Goal: Download file/media: Download file/media

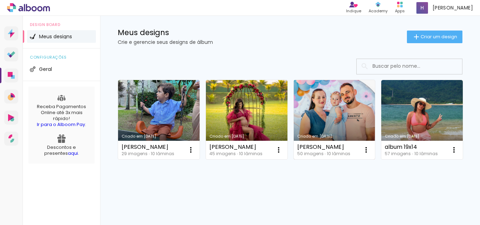
scroll to position [70, 0]
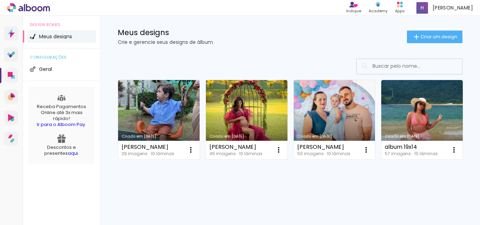
click at [232, 99] on link "Criado em [DATE]" at bounding box center [247, 119] width 82 height 79
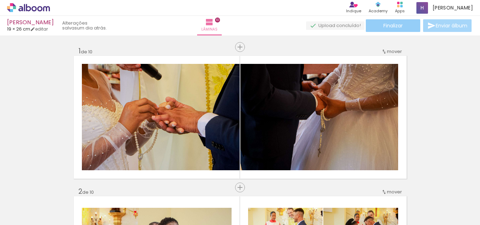
click at [387, 27] on span "Finalizar" at bounding box center [393, 25] width 19 height 5
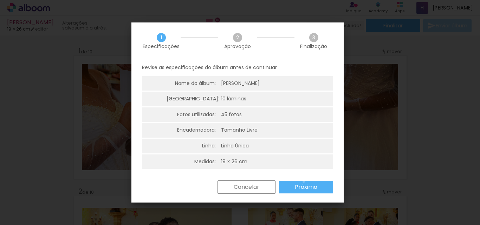
click at [304, 182] on paper-button "Próximo" at bounding box center [306, 187] width 54 height 13
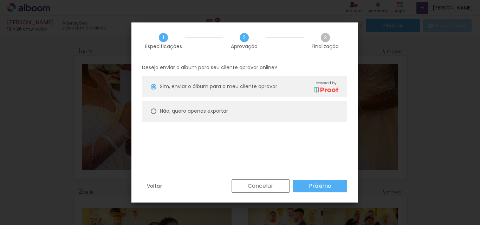
click at [155, 90] on div at bounding box center [154, 87] width 6 height 6
type paper-radio-button "on"
click at [0, 0] on slot "Próximo" at bounding box center [0, 0] width 0 height 0
type input "Alta, 300 DPI"
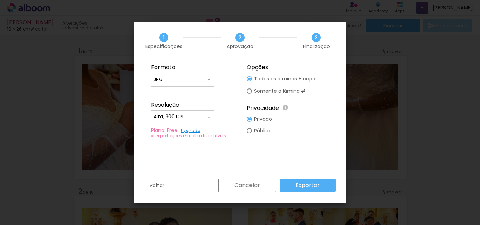
click at [189, 83] on div at bounding box center [183, 83] width 58 height 1
click at [166, 89] on paper-item "PDF" at bounding box center [182, 93] width 63 height 14
type input "PDF"
click at [0, 0] on slot "Exportar" at bounding box center [0, 0] width 0 height 0
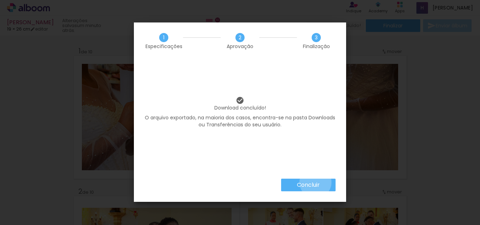
click at [0, 0] on slot "Concluir" at bounding box center [0, 0] width 0 height 0
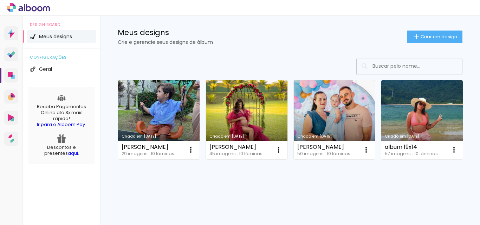
scroll to position [70, 0]
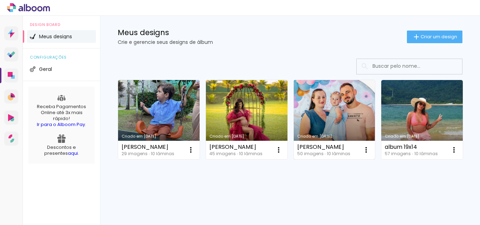
click at [342, 91] on link "Criado em [DATE]" at bounding box center [335, 119] width 82 height 79
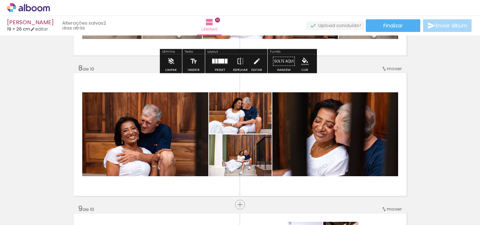
scroll to position [984, 0]
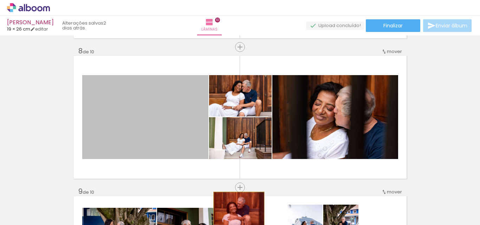
drag, startPoint x: 135, startPoint y: 119, endPoint x: 236, endPoint y: 209, distance: 135.2
click at [236, 209] on quentale-workspace at bounding box center [240, 112] width 480 height 225
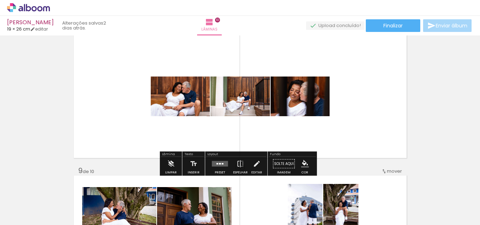
scroll to position [1019, 0]
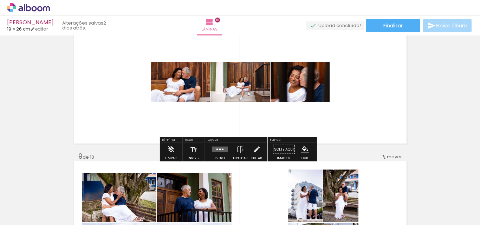
click at [217, 151] on quentale-layouter at bounding box center [220, 150] width 16 height 6
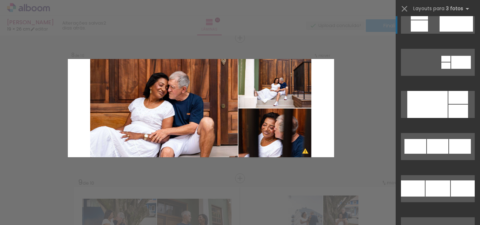
scroll to position [914, 0]
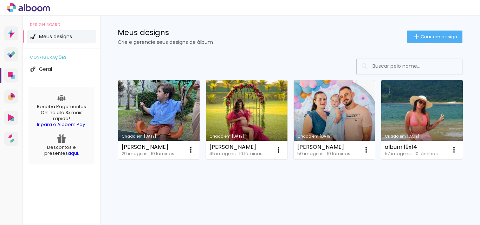
scroll to position [105, 0]
click at [381, 152] on link "Criado em [DATE]" at bounding box center [422, 119] width 82 height 79
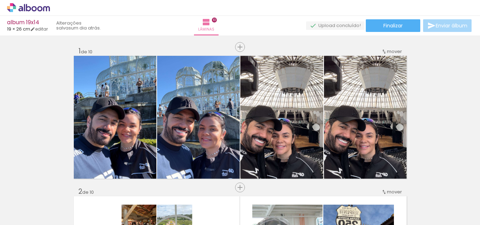
scroll to position [0, 779]
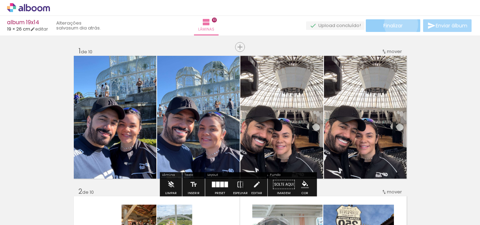
click at [399, 24] on span "Finalizar" at bounding box center [393, 25] width 19 height 5
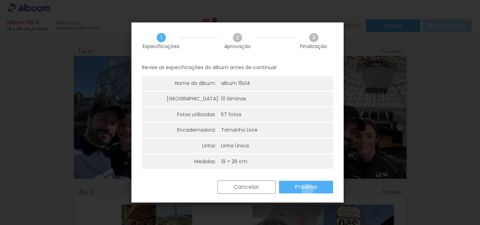
click at [0, 0] on slot "Próximo" at bounding box center [0, 0] width 0 height 0
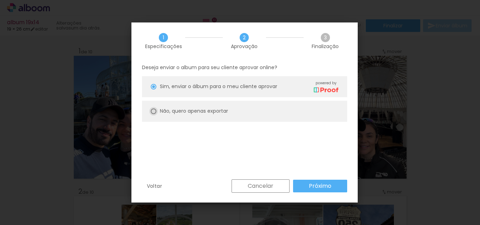
click at [155, 90] on div at bounding box center [154, 87] width 6 height 6
type paper-radio-button "on"
click at [0, 0] on slot "Próximo" at bounding box center [0, 0] width 0 height 0
type input "Alta, 300 DPI"
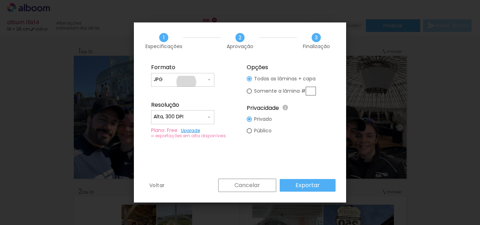
click at [186, 82] on input "JPG" at bounding box center [180, 79] width 53 height 7
click at [173, 93] on paper-item "PDF" at bounding box center [182, 93] width 63 height 14
type input "PDF"
drag, startPoint x: 308, startPoint y: 189, endPoint x: 314, endPoint y: 180, distance: 10.9
click at [308, 190] on paper-button "Exportar" at bounding box center [308, 185] width 56 height 13
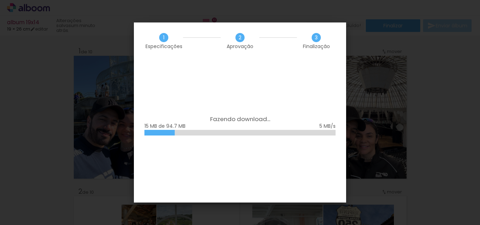
scroll to position [0, 779]
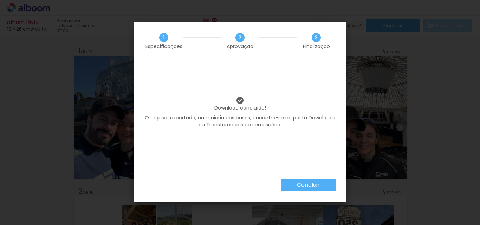
click at [0, 0] on slot "Concluir" at bounding box center [0, 0] width 0 height 0
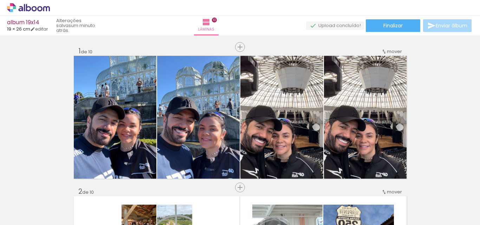
click at [23, 23] on div "album 19x14" at bounding box center [27, 23] width 41 height 7
click at [44, 5] on icon at bounding box center [28, 7] width 43 height 9
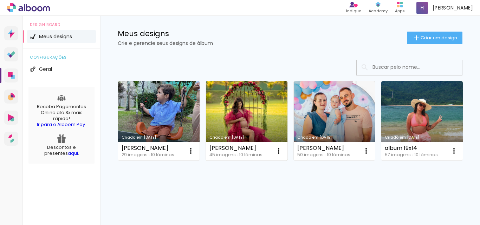
scroll to position [35, 0]
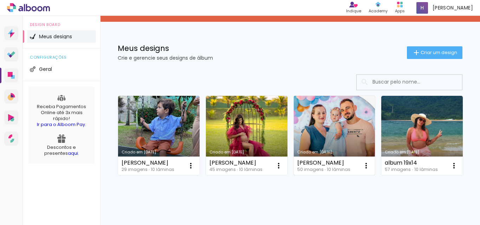
click at [328, 134] on link "Criado em [DATE]" at bounding box center [335, 135] width 82 height 79
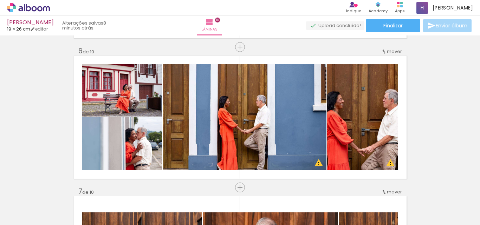
scroll to position [738, 0]
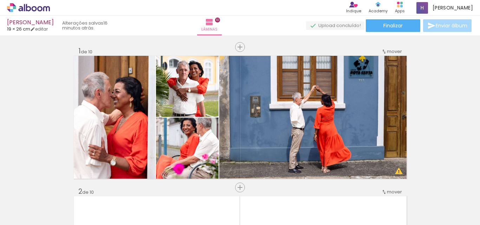
scroll to position [738, 0]
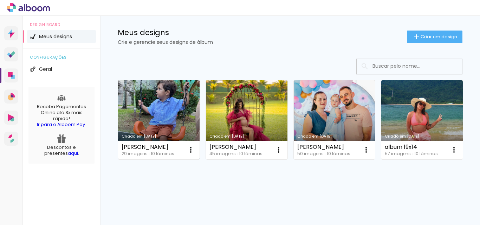
click at [166, 95] on link "Criado em 15/08/25" at bounding box center [159, 119] width 82 height 79
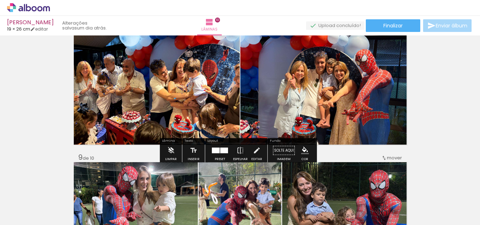
scroll to position [1019, 0]
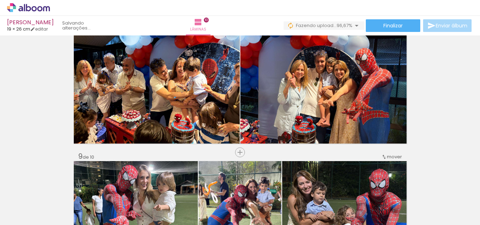
scroll to position [0, 761]
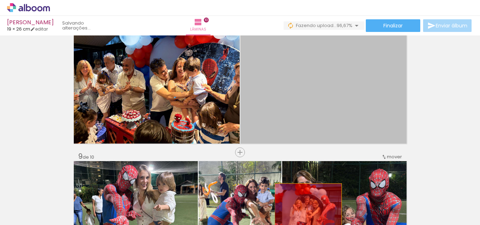
drag, startPoint x: 332, startPoint y: 78, endPoint x: 305, endPoint y: 209, distance: 133.5
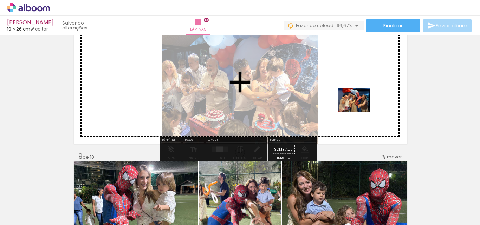
drag, startPoint x: 458, startPoint y: 205, endPoint x: 360, endPoint y: 109, distance: 137.5
click at [360, 109] on quentale-workspace at bounding box center [240, 112] width 480 height 225
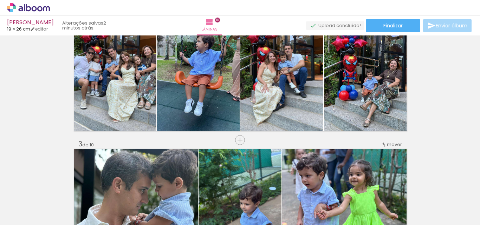
scroll to position [124, 0]
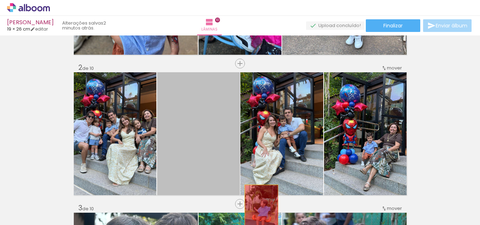
drag, startPoint x: 192, startPoint y: 122, endPoint x: 259, endPoint y: 210, distance: 110.7
click at [259, 210] on quentale-workspace at bounding box center [240, 112] width 480 height 225
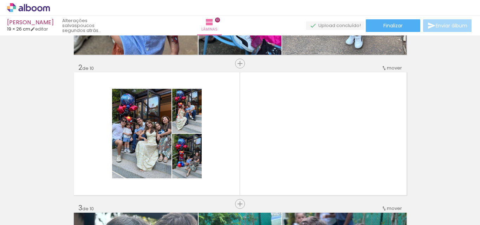
scroll to position [0, 716]
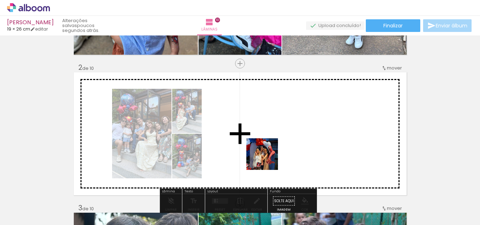
drag, startPoint x: 269, startPoint y: 212, endPoint x: 270, endPoint y: 140, distance: 72.4
click at [270, 140] on quentale-workspace at bounding box center [240, 112] width 480 height 225
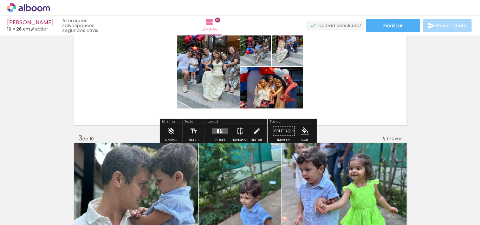
scroll to position [194, 0]
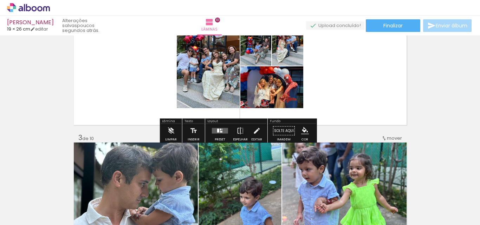
click at [218, 129] on quentale-layouter at bounding box center [220, 131] width 16 height 6
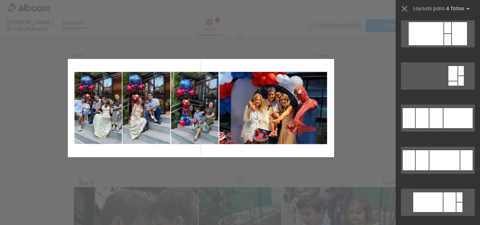
scroll to position [492, 0]
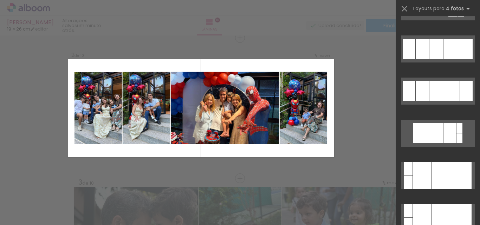
click at [460, 91] on div at bounding box center [466, 91] width 12 height 20
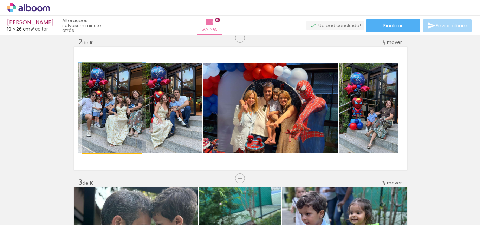
click at [122, 105] on quentale-photo at bounding box center [111, 108] width 59 height 90
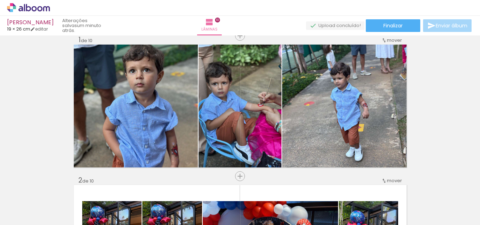
scroll to position [0, 0]
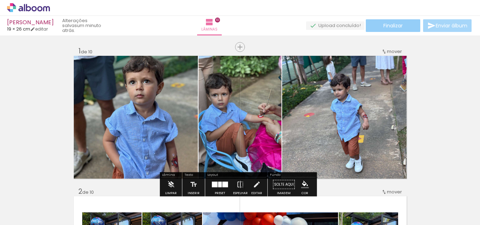
click at [384, 25] on span "Finalizar" at bounding box center [393, 25] width 19 height 5
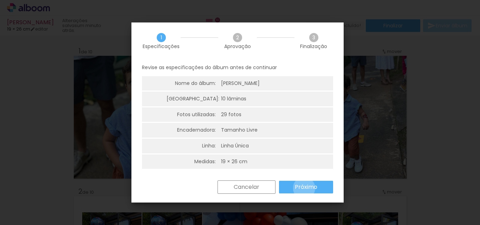
click at [0, 0] on slot "Próximo" at bounding box center [0, 0] width 0 height 0
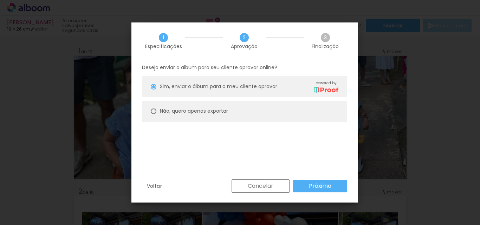
click at [154, 90] on div at bounding box center [154, 87] width 6 height 6
type paper-radio-button "on"
drag, startPoint x: 318, startPoint y: 182, endPoint x: 318, endPoint y: 186, distance: 4.2
click at [318, 185] on paper-button "Próximo" at bounding box center [320, 186] width 54 height 13
type input "Alta, 300 DPI"
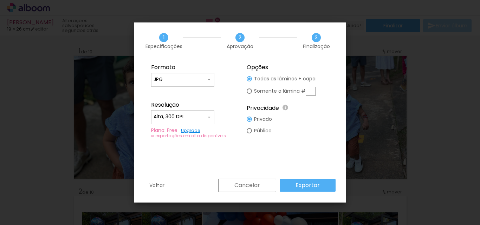
click at [184, 82] on input "JPG" at bounding box center [180, 79] width 53 height 7
click at [172, 93] on paper-item "PDF" at bounding box center [182, 93] width 63 height 14
click at [180, 94] on div at bounding box center [182, 82] width 63 height 28
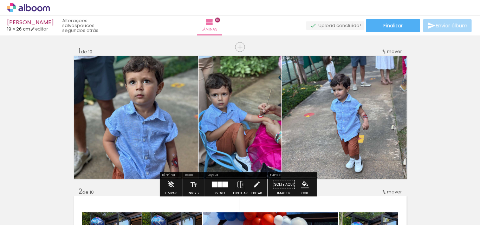
scroll to position [0, 716]
click at [395, 28] on span "Finalizar" at bounding box center [393, 25] width 19 height 5
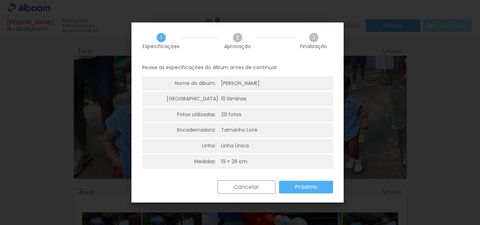
click at [0, 0] on slot "Próximo" at bounding box center [0, 0] width 0 height 0
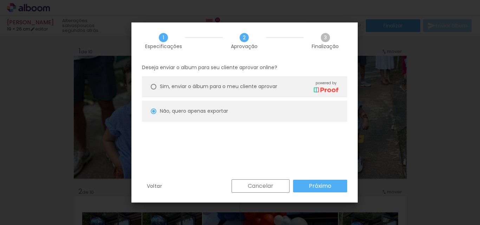
click at [308, 180] on paper-button "Próximo" at bounding box center [320, 186] width 54 height 13
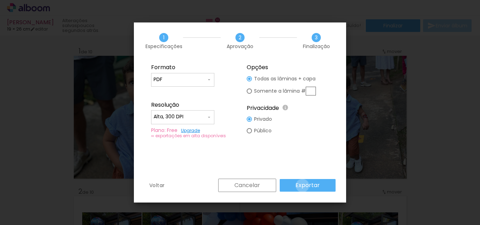
click at [0, 0] on slot "Exportar" at bounding box center [0, 0] width 0 height 0
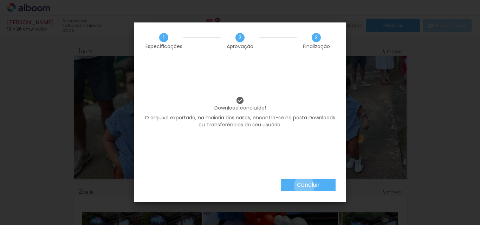
click at [0, 0] on slot "Concluir" at bounding box center [0, 0] width 0 height 0
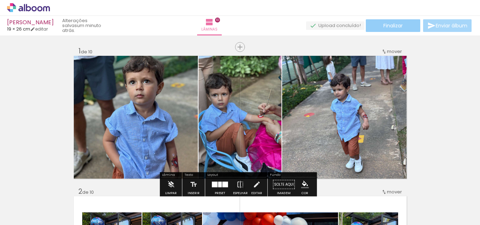
click at [395, 24] on span "Finalizar" at bounding box center [393, 25] width 19 height 5
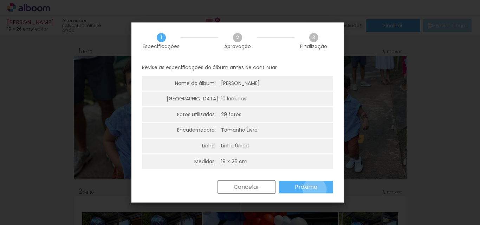
click at [0, 0] on slot "Próximo" at bounding box center [0, 0] width 0 height 0
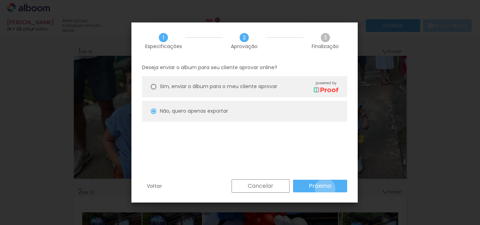
click at [0, 0] on slot "Próximo" at bounding box center [0, 0] width 0 height 0
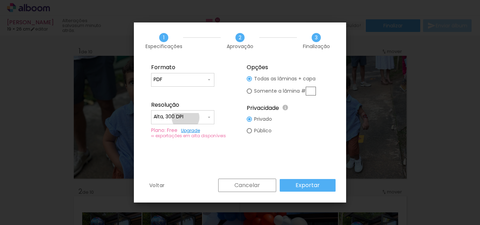
click at [186, 118] on input "Alta, 300 DPI" at bounding box center [180, 117] width 53 height 7
click at [0, 0] on slot "Baixa" at bounding box center [0, 0] width 0 height 0
type input "Baixa"
click at [0, 0] on slot "Exportar" at bounding box center [0, 0] width 0 height 0
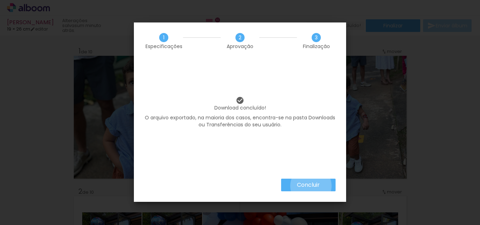
click at [0, 0] on slot "Concluir" at bounding box center [0, 0] width 0 height 0
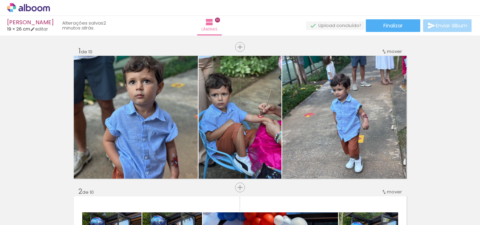
scroll to position [0, 716]
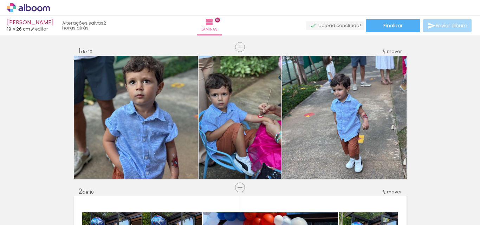
scroll to position [0, 716]
